Goal: Task Accomplishment & Management: Manage account settings

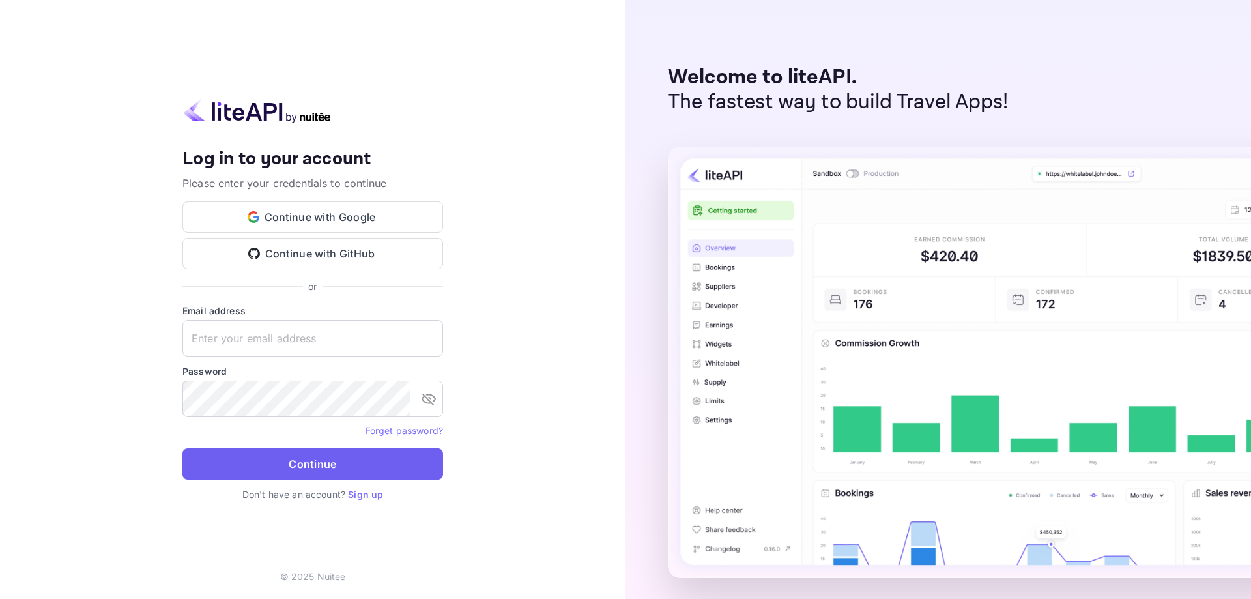
type input "[EMAIL_ADDRESS][DOMAIN_NAME]"
click at [301, 465] on button "Continue" at bounding box center [312, 463] width 261 height 31
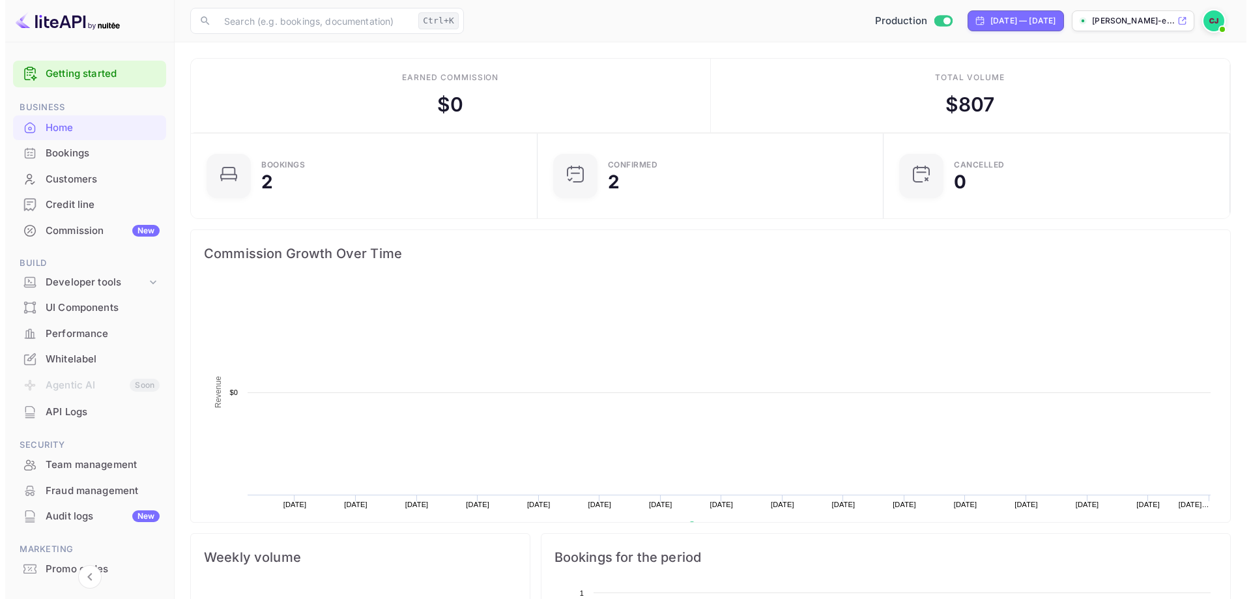
scroll to position [202, 328]
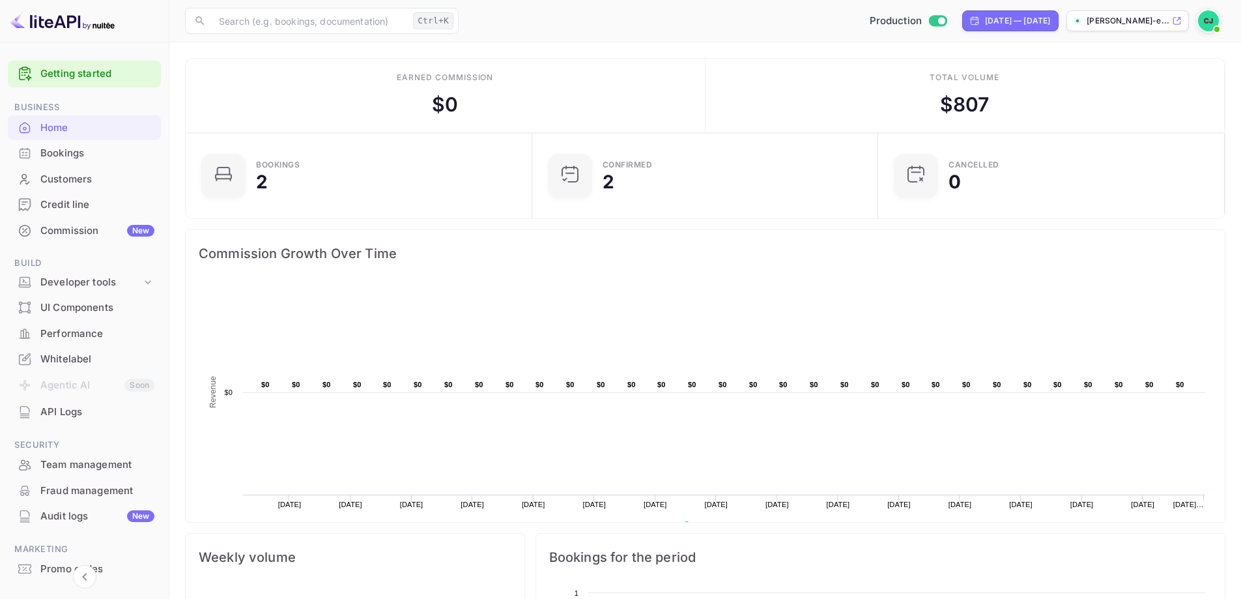
click at [46, 150] on div "Bookings" at bounding box center [97, 153] width 114 height 15
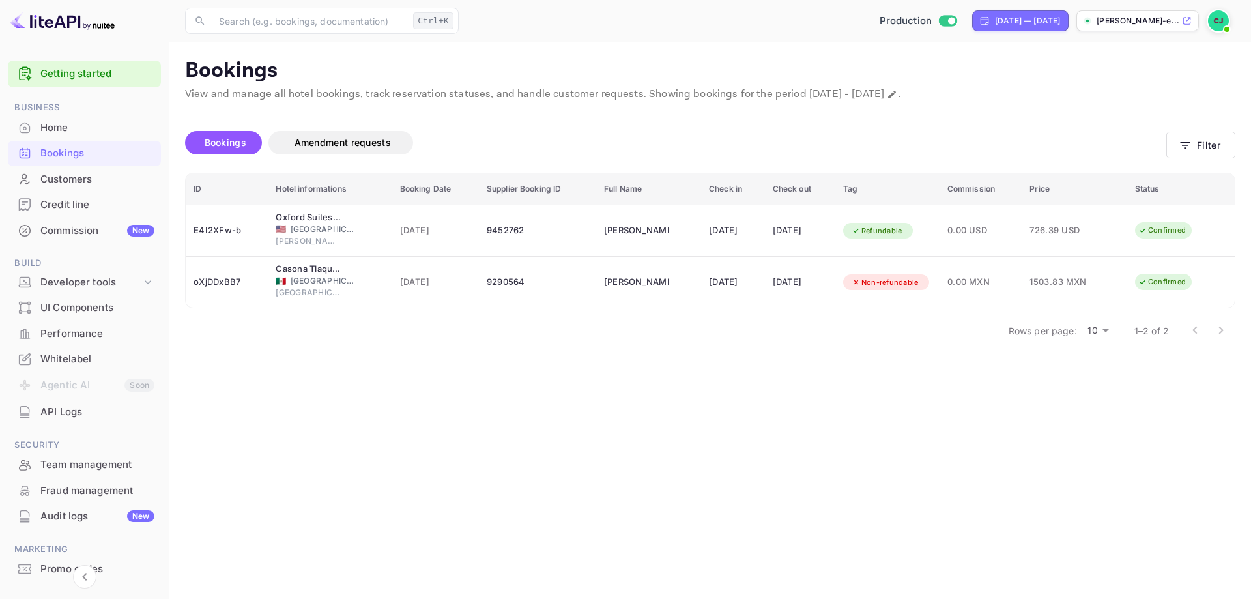
click at [88, 356] on div "Whitelabel" at bounding box center [97, 359] width 114 height 15
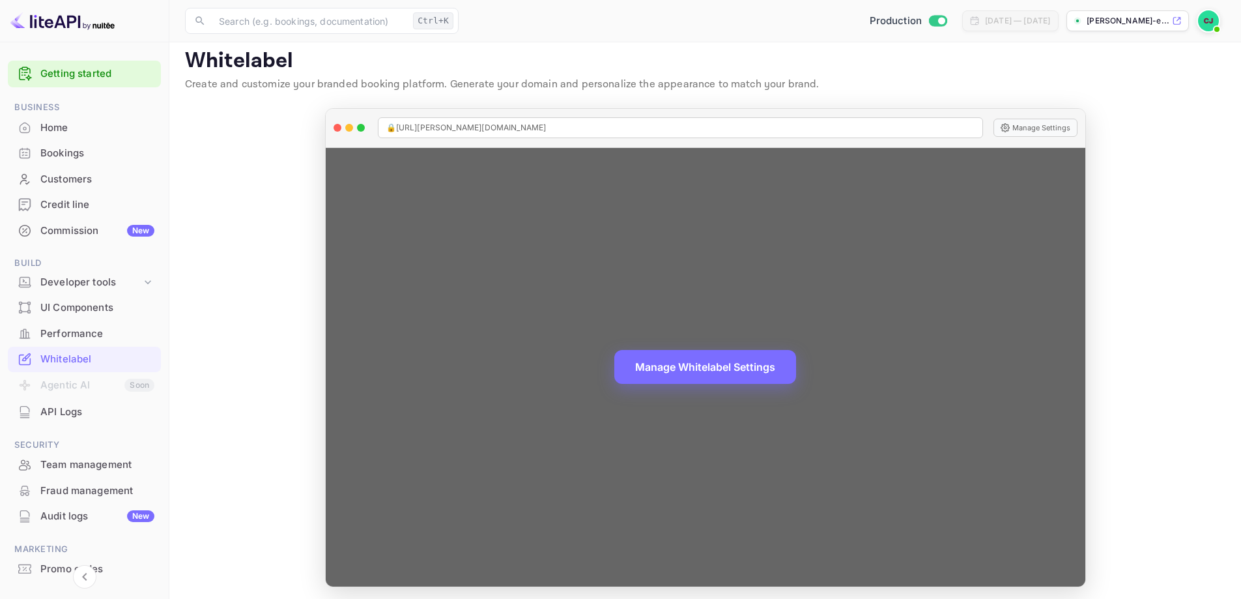
scroll to position [14, 0]
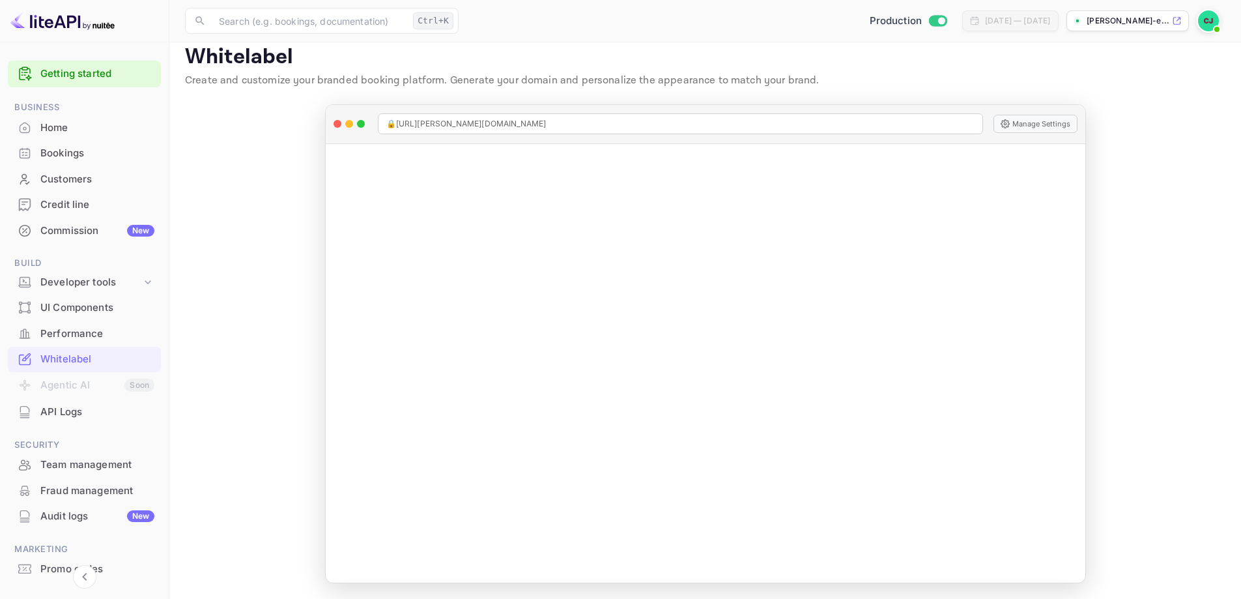
click at [1135, 17] on p "[PERSON_NAME]-e..." at bounding box center [1128, 21] width 83 height 12
